Goal: Task Accomplishment & Management: Use online tool/utility

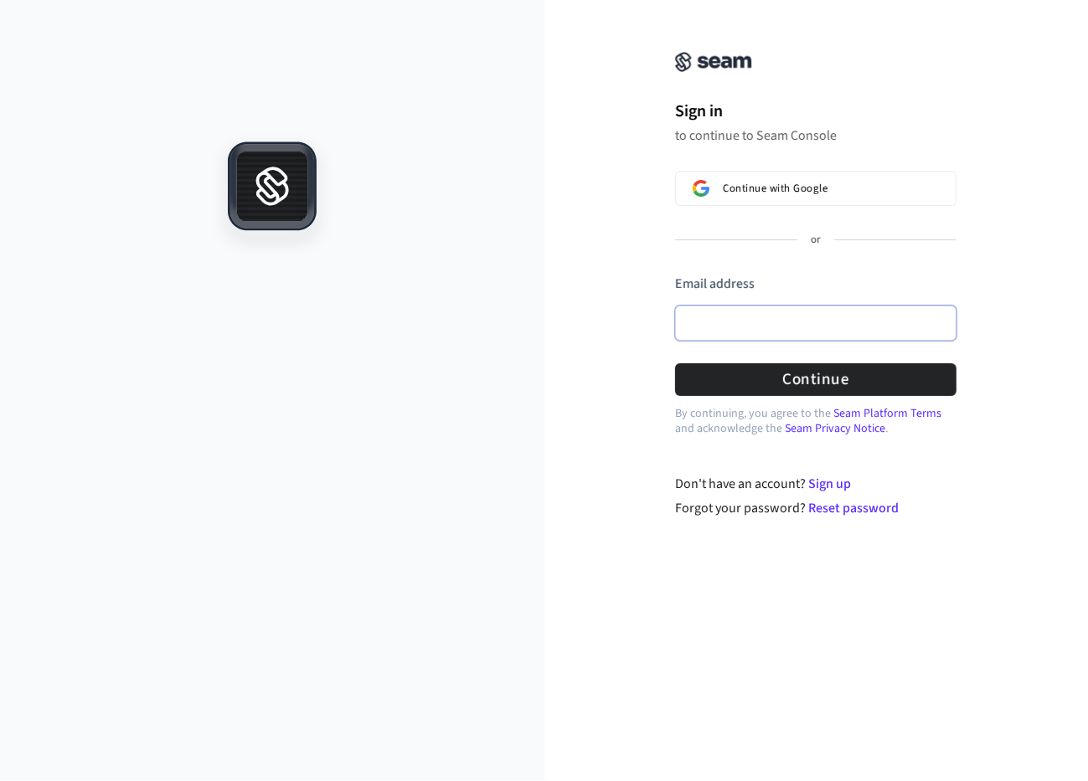
click at [745, 328] on input "Email address" at bounding box center [815, 323] width 281 height 35
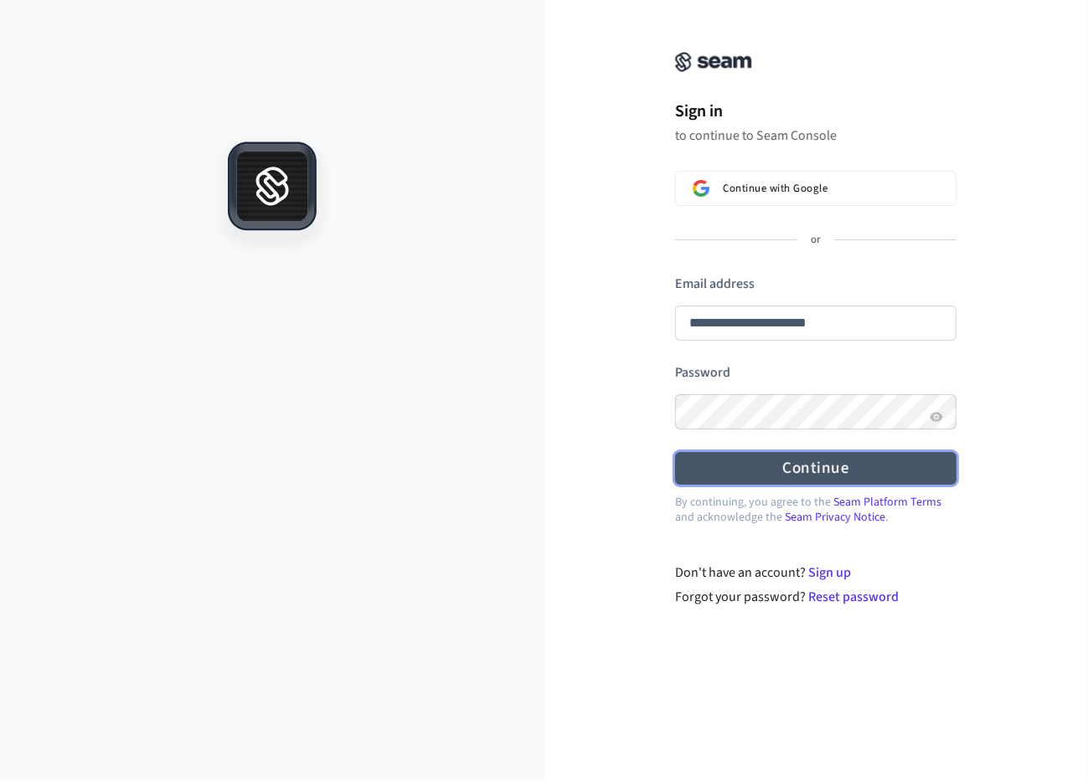
click at [810, 463] on button "Continue" at bounding box center [815, 468] width 281 height 33
type input "**********"
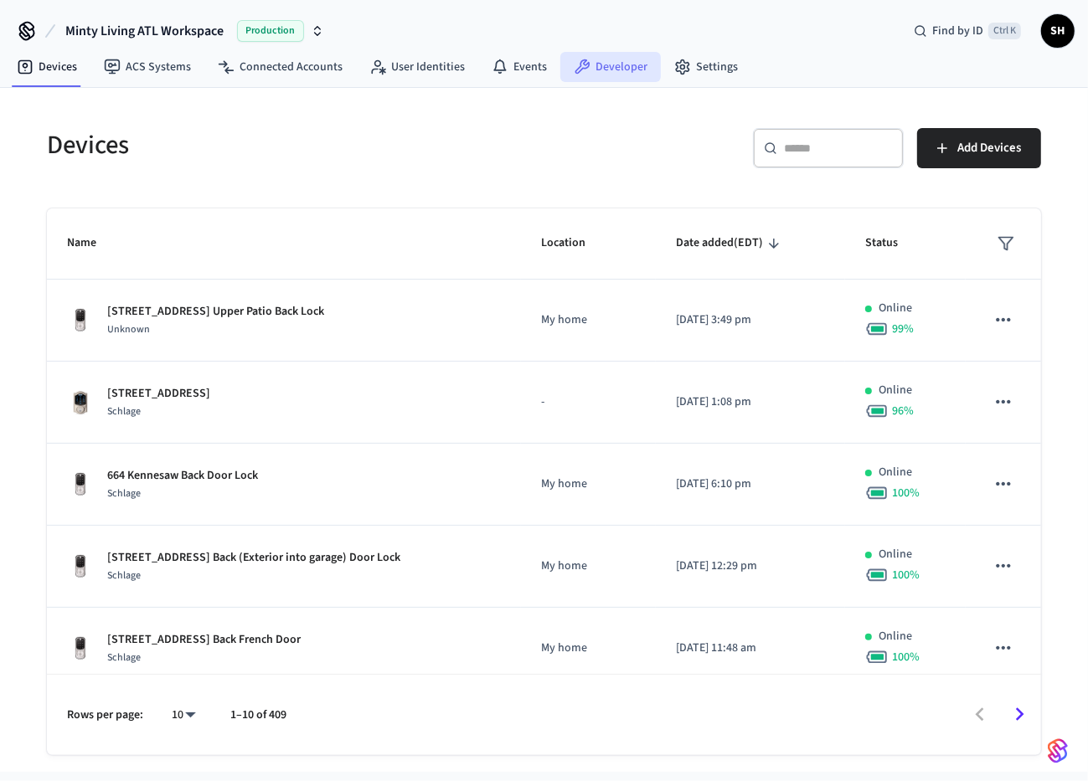
click at [604, 67] on link "Developer" at bounding box center [610, 67] width 100 height 30
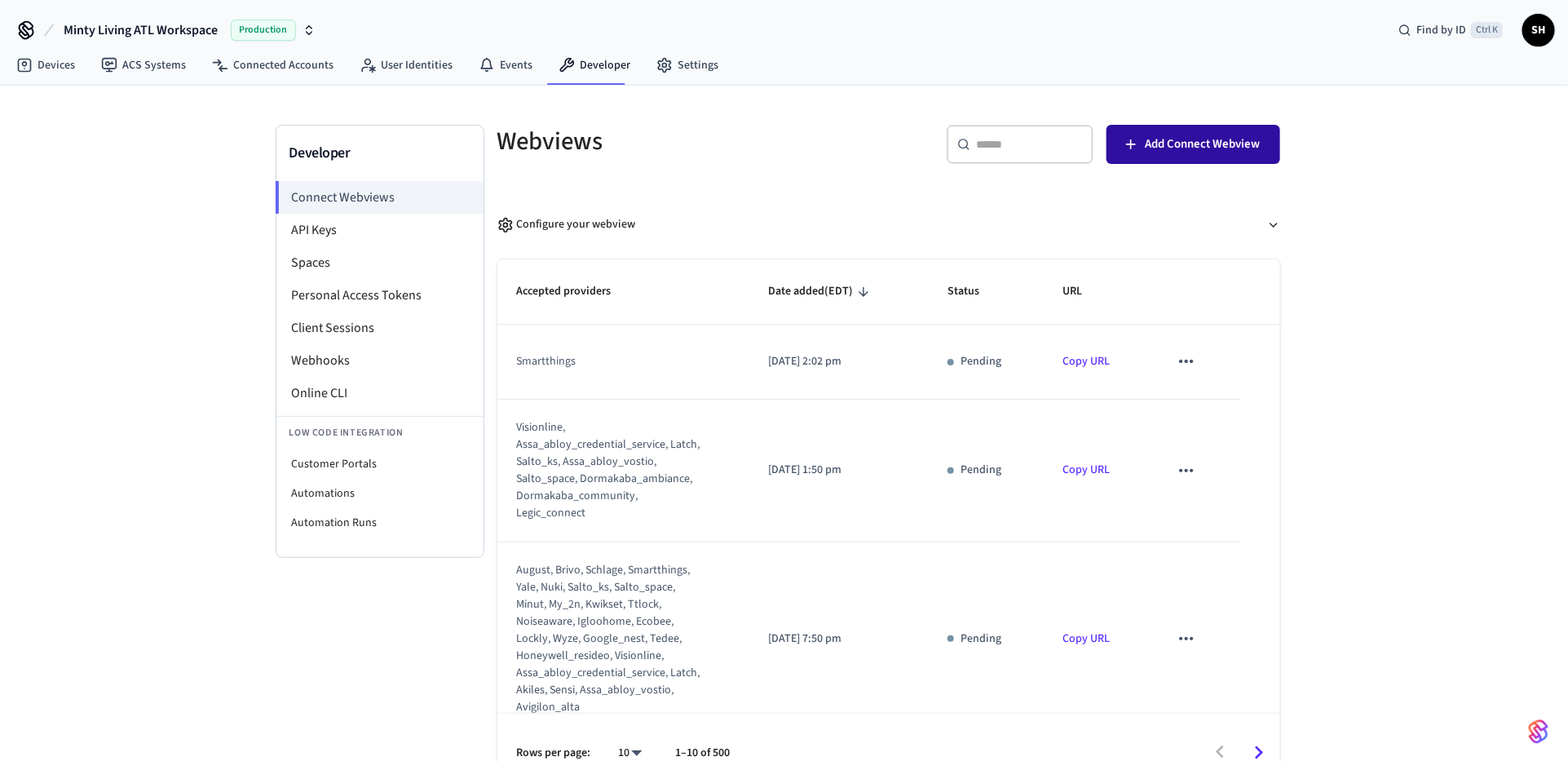
click at [1059, 146] on span "Add Connect Webview" at bounding box center [1203, 144] width 115 height 21
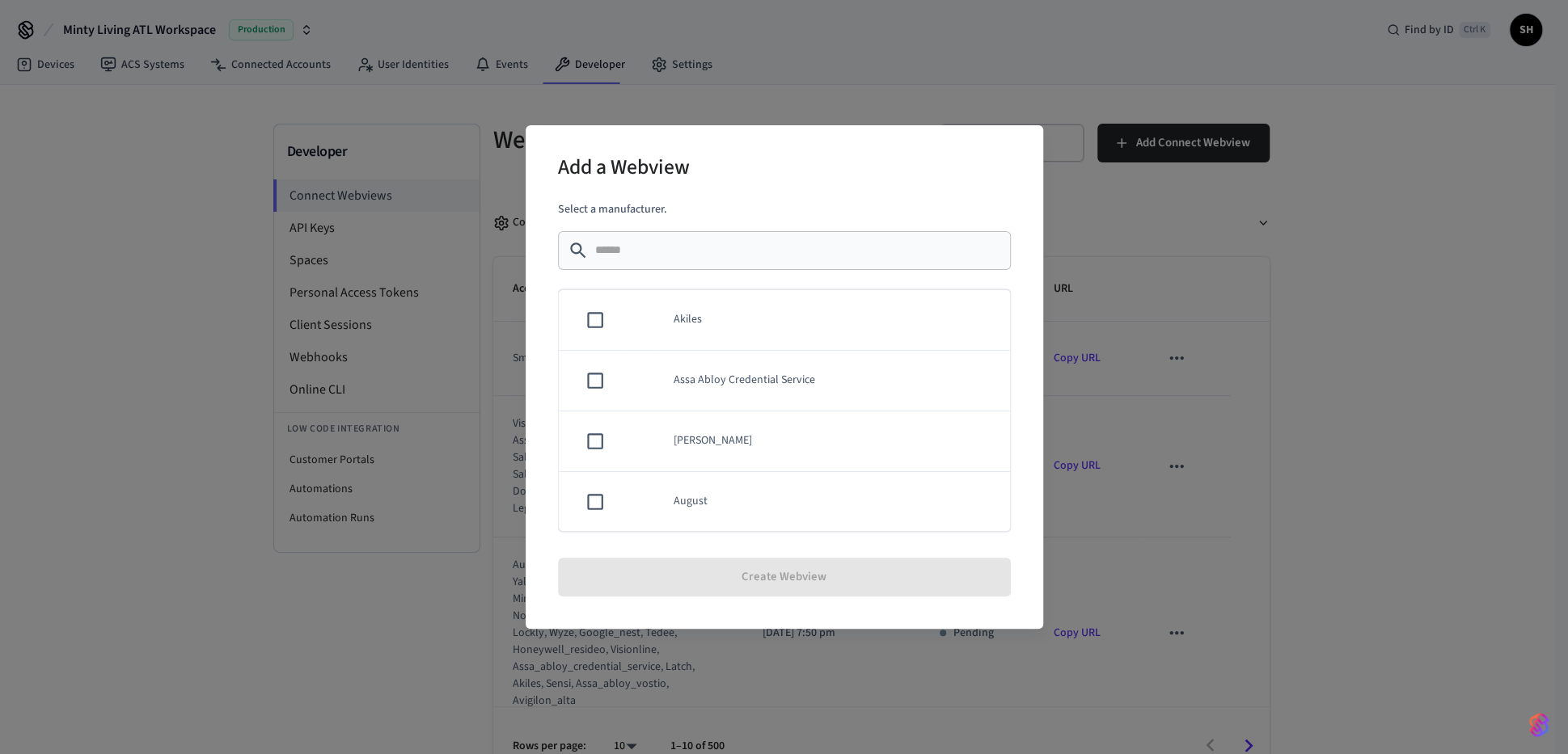
click at [621, 251] on input "text" at bounding box center [798, 250] width 406 height 16
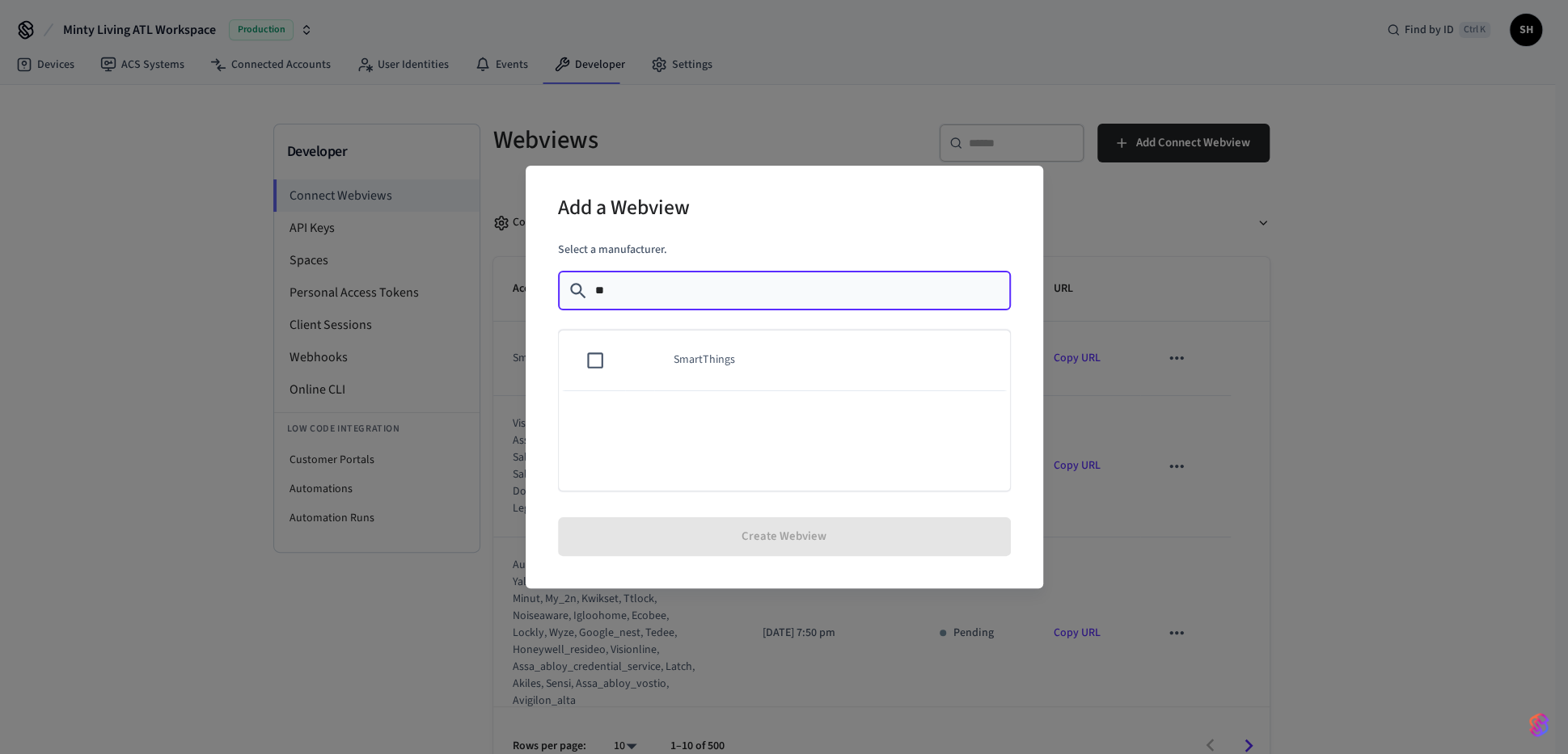
type input "*"
type input "***"
click at [677, 349] on td "Schlage" at bounding box center [831, 360] width 355 height 61
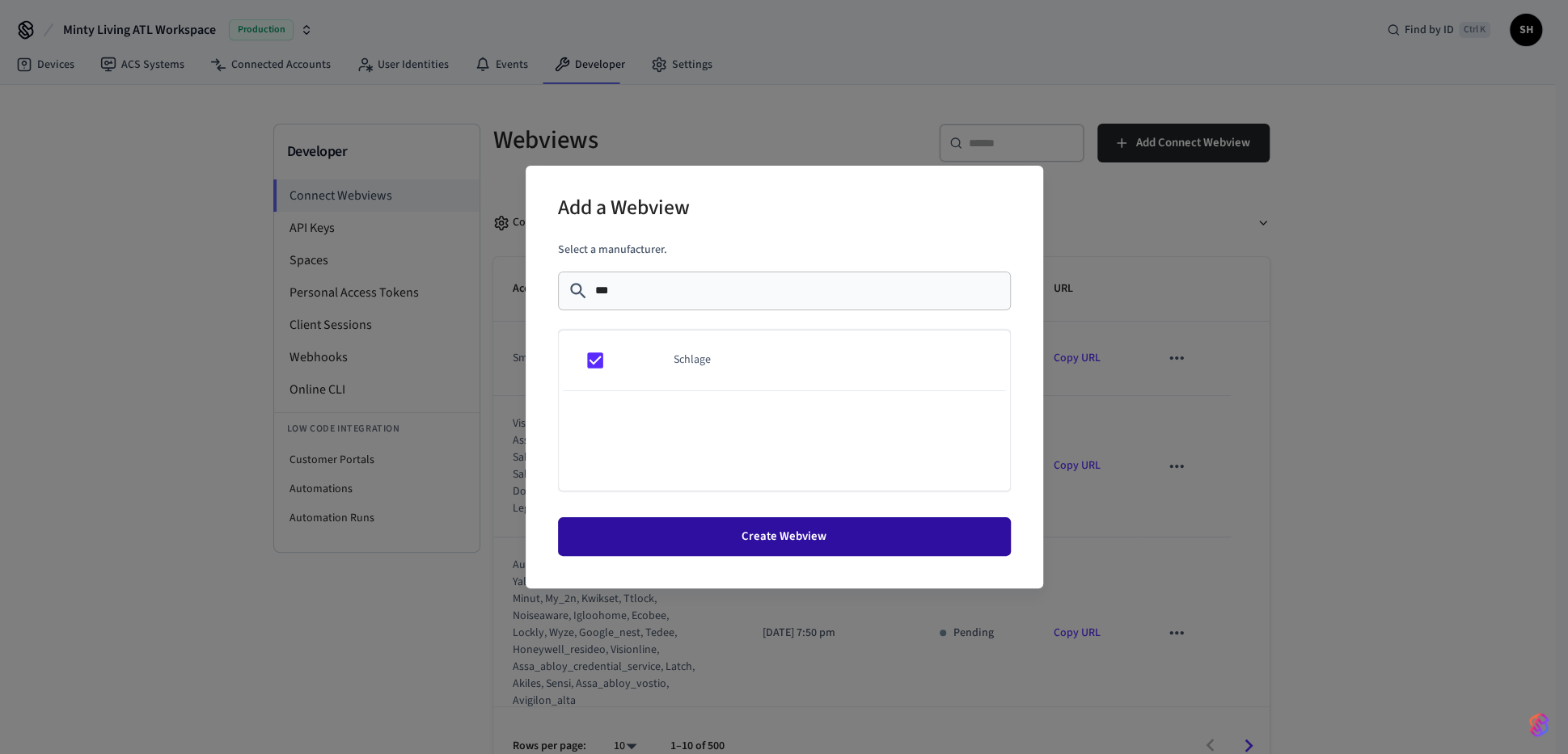
click at [852, 539] on button "Create Webview" at bounding box center [784, 537] width 453 height 39
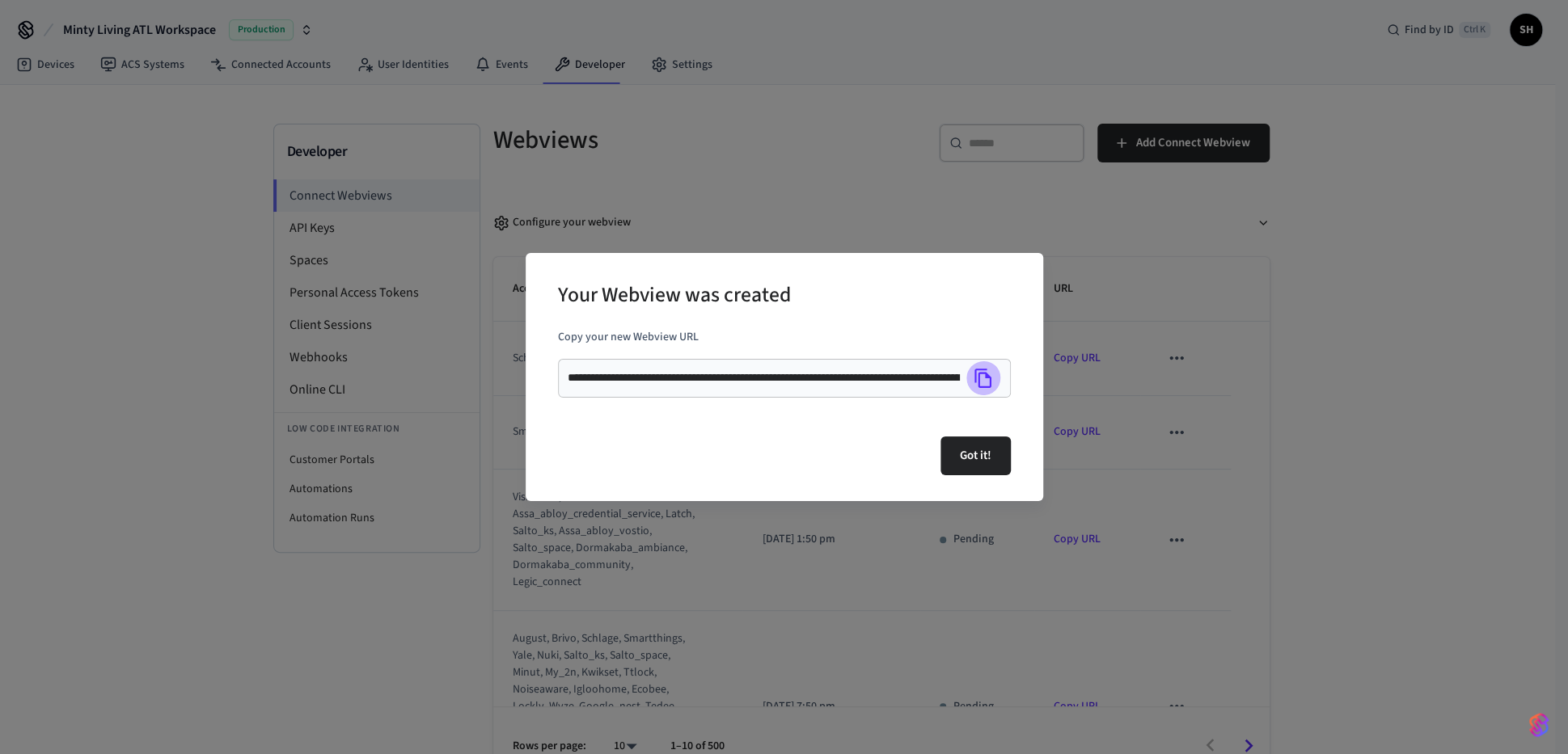
click at [981, 381] on icon "Copy" at bounding box center [983, 378] width 21 height 21
click at [976, 457] on button "Got it!" at bounding box center [975, 456] width 70 height 39
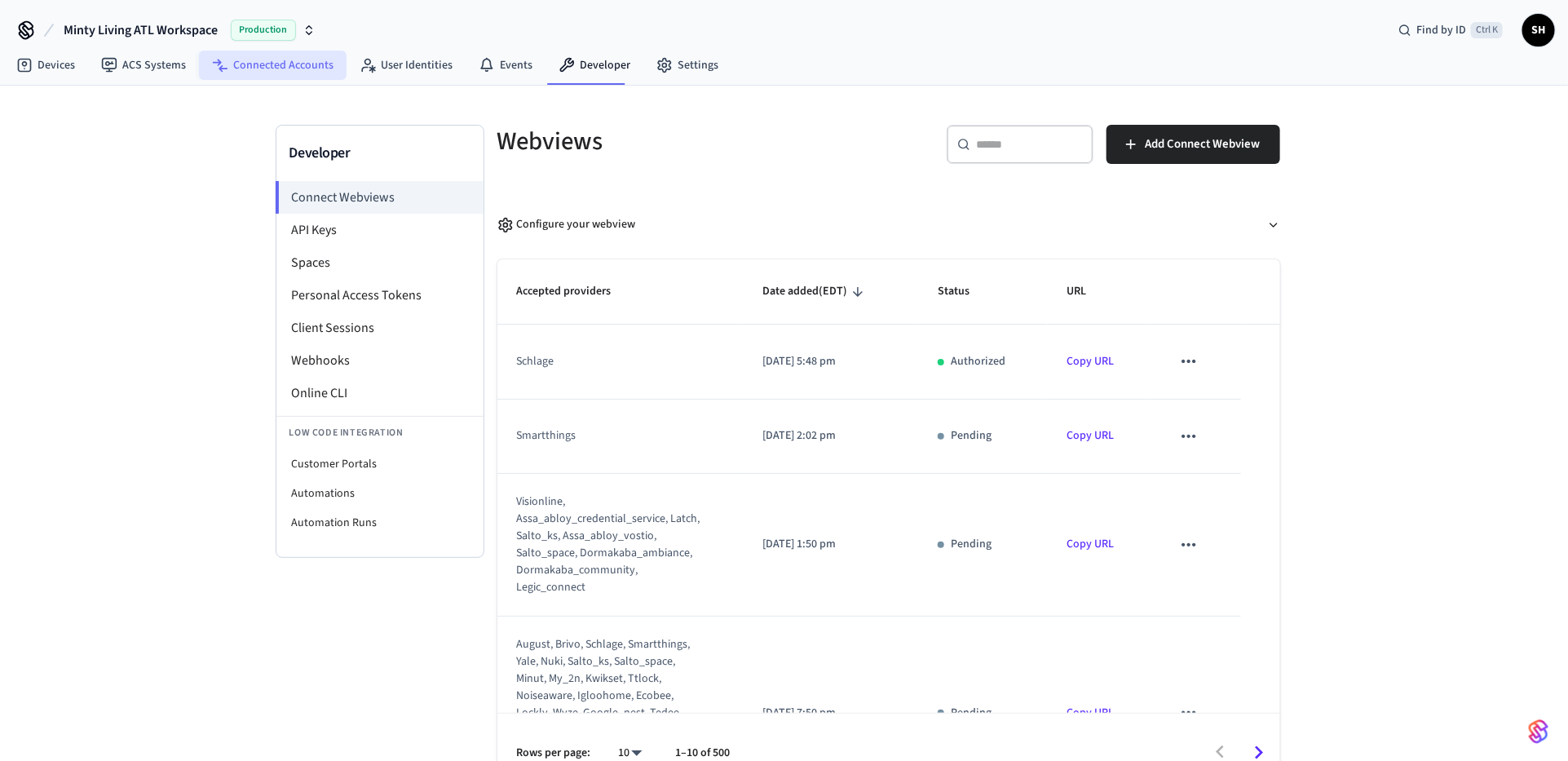
click at [258, 69] on link "Connected Accounts" at bounding box center [273, 65] width 148 height 29
